Goal: Subscribe to service/newsletter

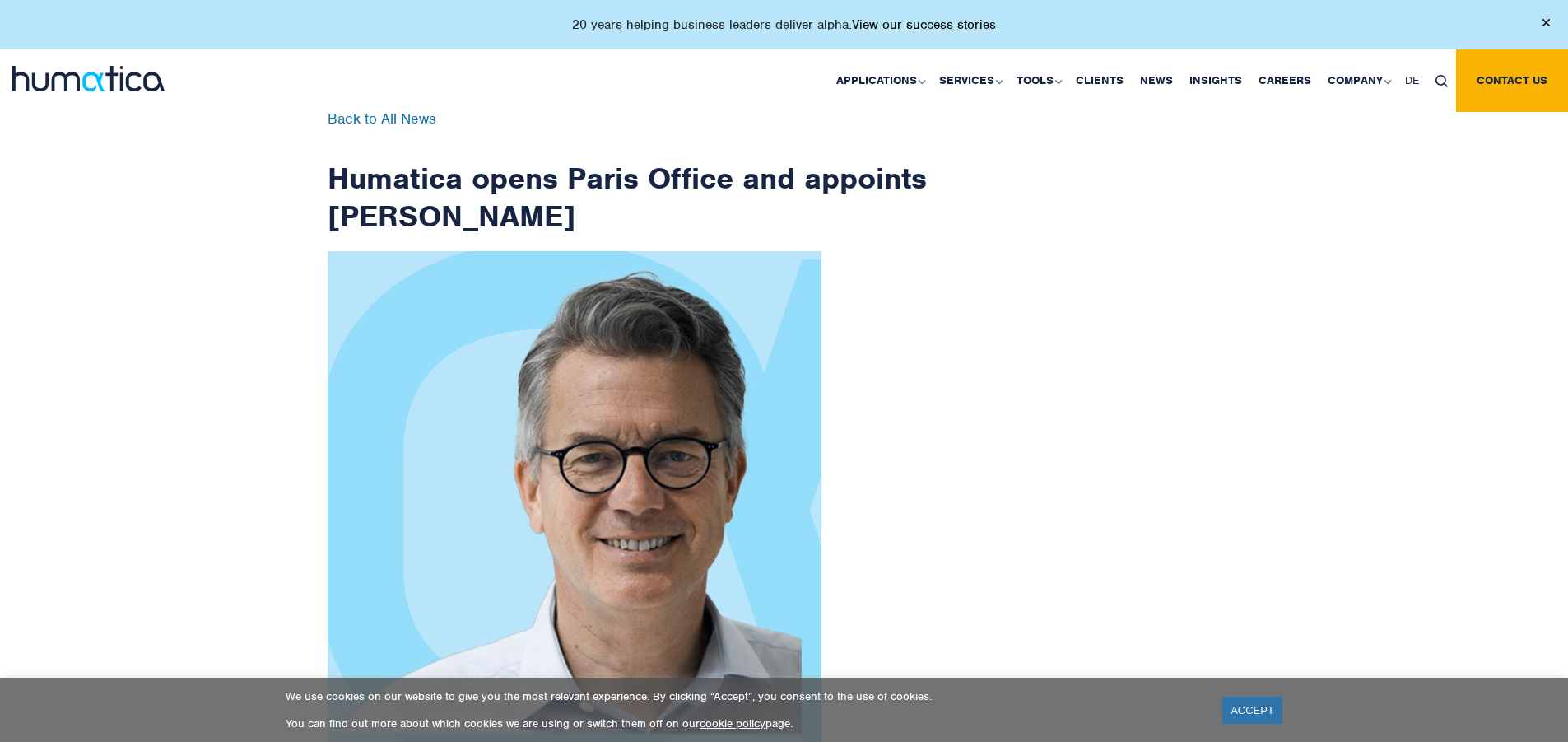
scroll to position [2627, 0]
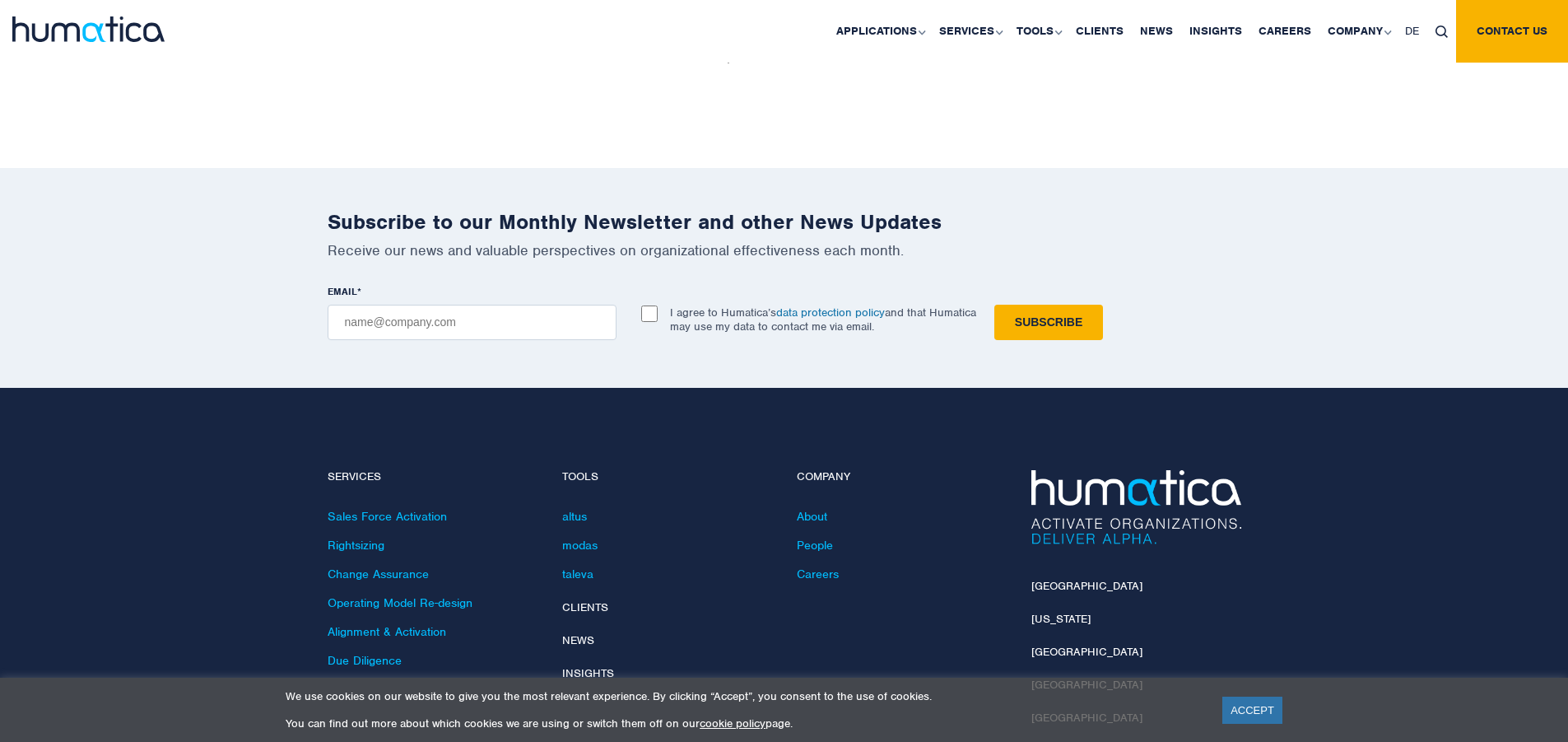
checkbox input "true"
type input "[EMAIL_ADDRESS][DOMAIN_NAME]"
click at [994, 304] on input "Subscribe" at bounding box center [1048, 322] width 109 height 36
